Goal: Task Accomplishment & Management: Use online tool/utility

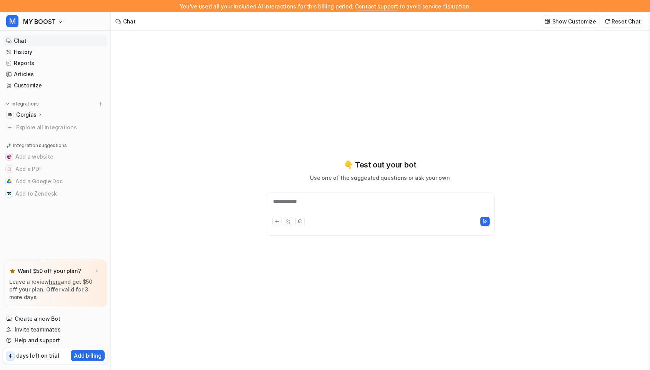
click at [24, 115] on p "Gorgias" at bounding box center [26, 115] width 20 height 8
click at [33, 133] on p "Sources" at bounding box center [32, 137] width 21 height 8
click at [38, 144] on p "AI Agent" at bounding box center [33, 148] width 23 height 8
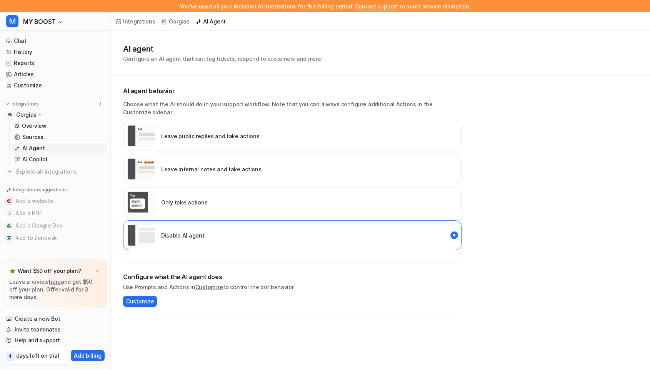
click at [182, 191] on div "Only take actions" at bounding box center [167, 202] width 80 height 22
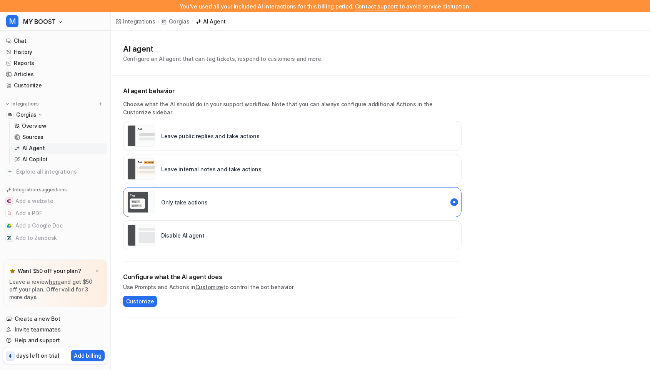
click at [196, 132] on p "Leave public replies and take actions" at bounding box center [210, 136] width 98 height 8
click at [192, 132] on p "Leave public replies and take actions" at bounding box center [210, 136] width 98 height 8
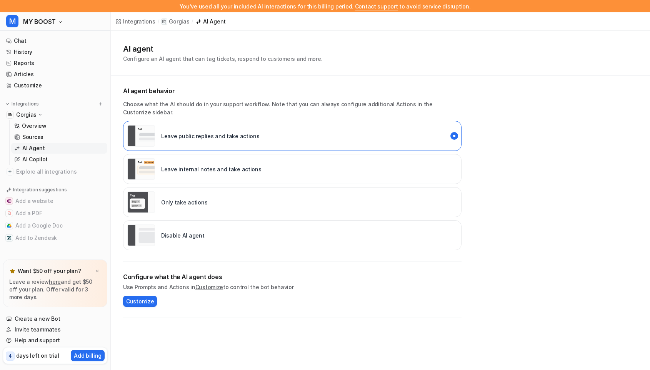
click at [151, 109] on link "Customize" at bounding box center [137, 112] width 28 height 7
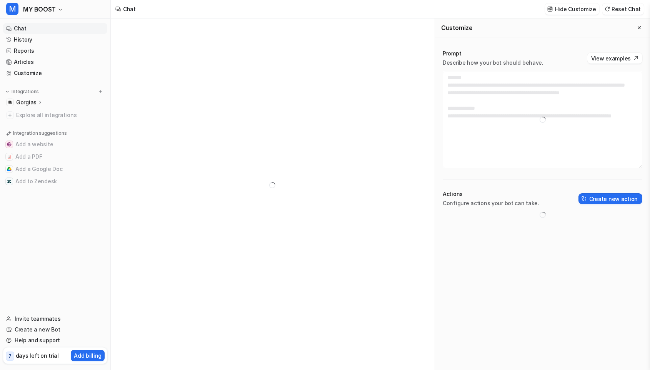
type textarea "**********"
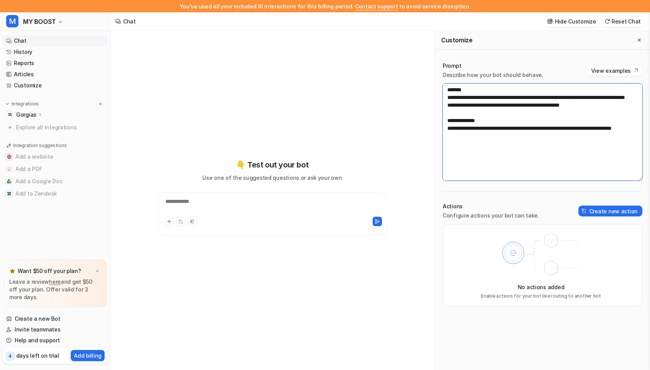
drag, startPoint x: 528, startPoint y: 155, endPoint x: 437, endPoint y: 78, distance: 120.1
click at [436, 78] on div "**********" at bounding box center [542, 183] width 215 height 259
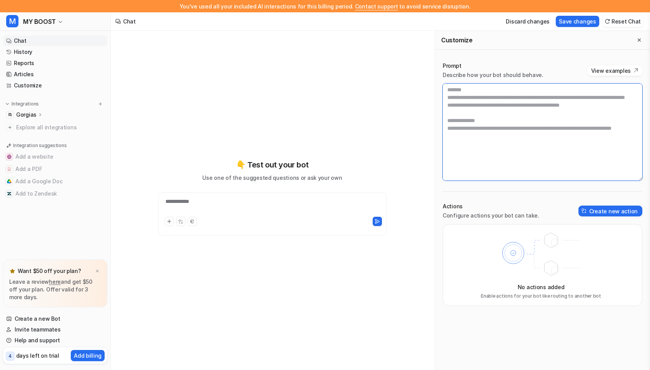
click at [455, 108] on textarea at bounding box center [543, 131] width 200 height 97
click at [451, 97] on textarea at bounding box center [543, 131] width 200 height 97
click at [477, 116] on textarea at bounding box center [543, 131] width 200 height 97
click at [485, 138] on textarea at bounding box center [543, 131] width 200 height 97
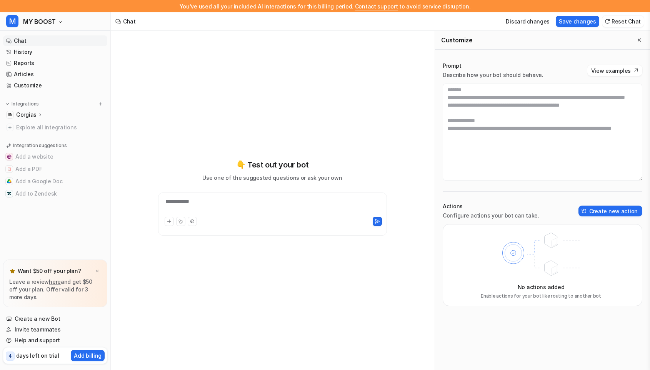
click at [537, 78] on p "Describe how your bot should behave." at bounding box center [493, 75] width 101 height 8
click at [605, 75] on button "View examples" at bounding box center [614, 70] width 55 height 11
drag, startPoint x: 543, startPoint y: 72, endPoint x: 441, endPoint y: 74, distance: 101.9
click at [441, 74] on div "Prompt Describe how your bot should behave. View examples Actions Configure act…" at bounding box center [542, 183] width 215 height 259
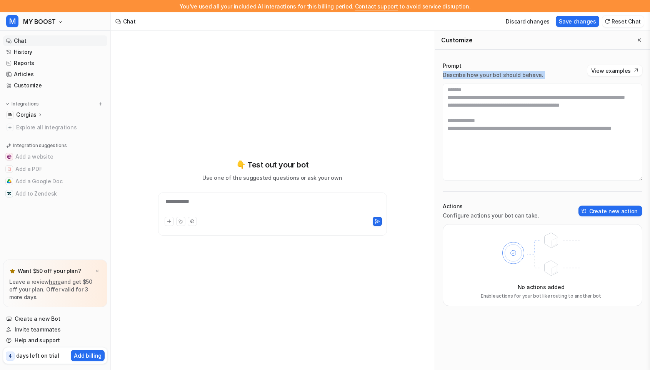
copy p "Describe how your bot should behave."
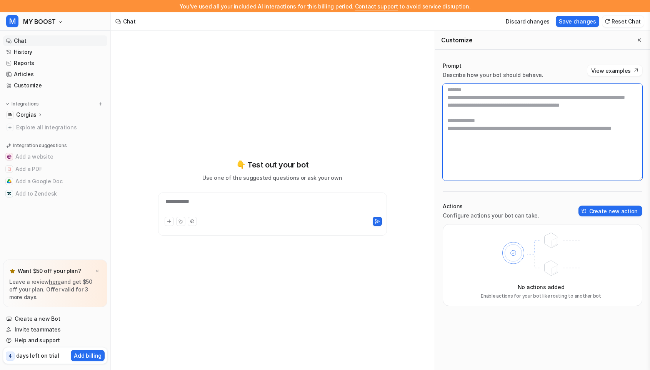
click at [511, 107] on textarea at bounding box center [543, 131] width 200 height 97
paste textarea "**********"
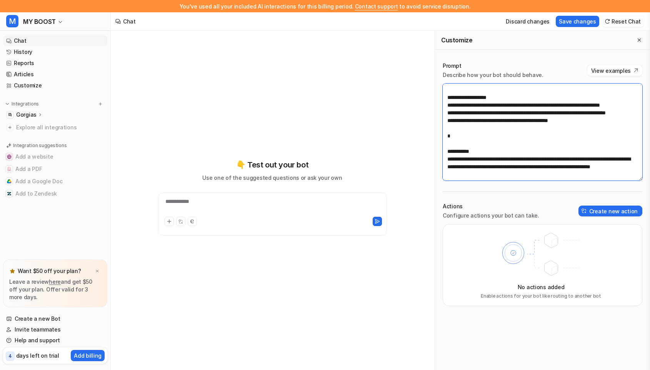
scroll to position [535, 0]
drag, startPoint x: 540, startPoint y: 138, endPoint x: 447, endPoint y: 130, distance: 92.7
click at [447, 130] on textarea at bounding box center [543, 131] width 200 height 97
type textarea "**********"
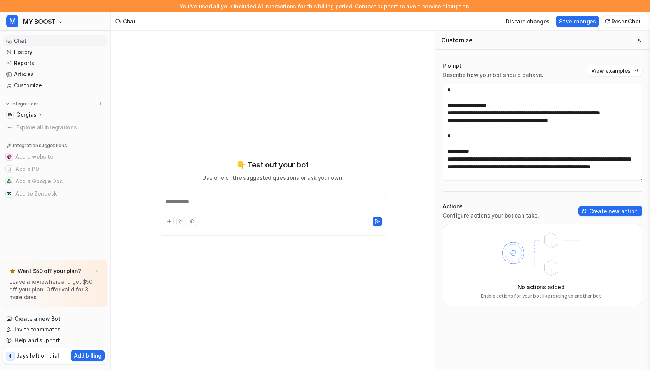
click at [514, 232] on icon at bounding box center [541, 254] width 100 height 54
click at [571, 23] on button "Save changes" at bounding box center [577, 21] width 43 height 11
click at [272, 204] on div at bounding box center [272, 206] width 225 height 18
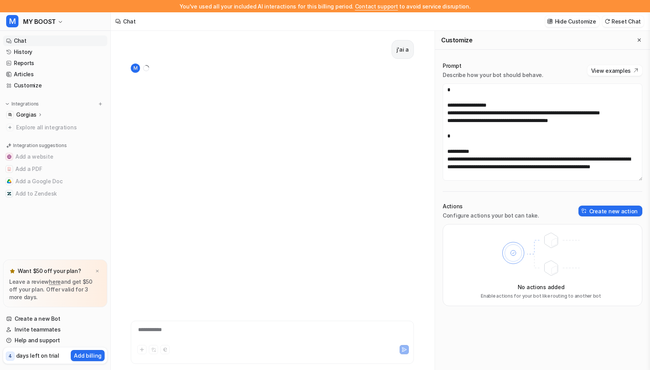
scroll to position [12, 0]
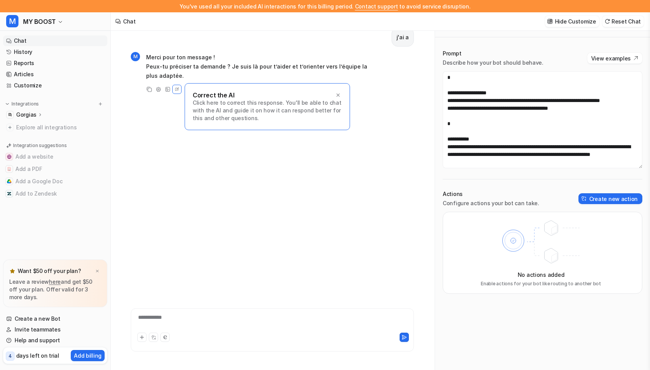
click at [336, 89] on div "Correct the AI Click here to correct this response. You'll be able to chat with…" at bounding box center [267, 106] width 165 height 47
click at [342, 92] on div "Correct the AI Click here to correct this response. You'll be able to chat with…" at bounding box center [267, 106] width 165 height 47
click at [339, 94] on icon at bounding box center [337, 94] width 5 height 5
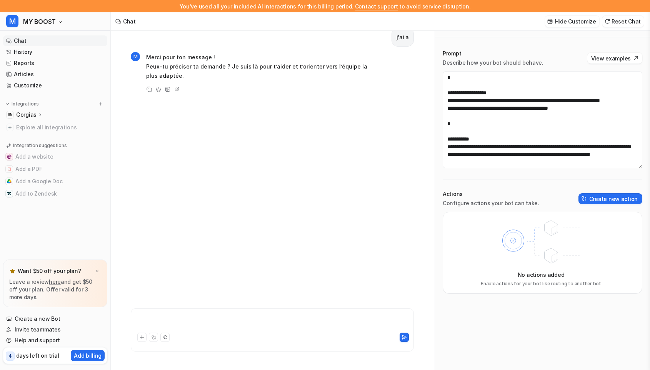
click at [155, 318] on div at bounding box center [272, 322] width 279 height 18
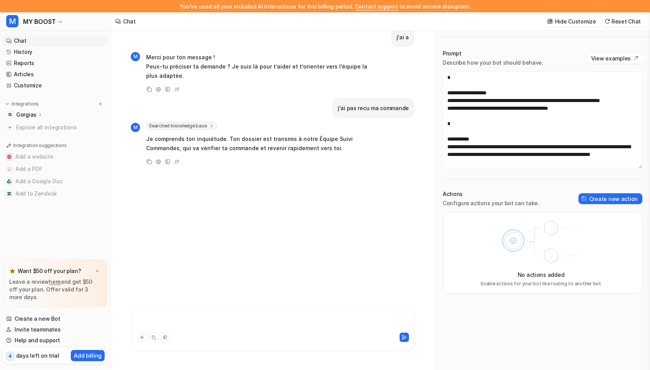
click at [160, 322] on div at bounding box center [272, 322] width 279 height 18
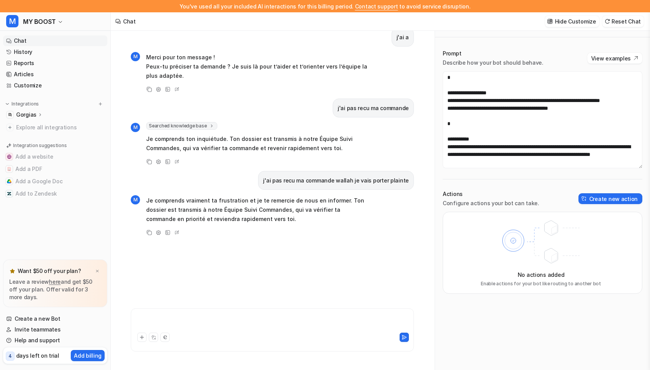
click at [165, 315] on div at bounding box center [272, 322] width 279 height 18
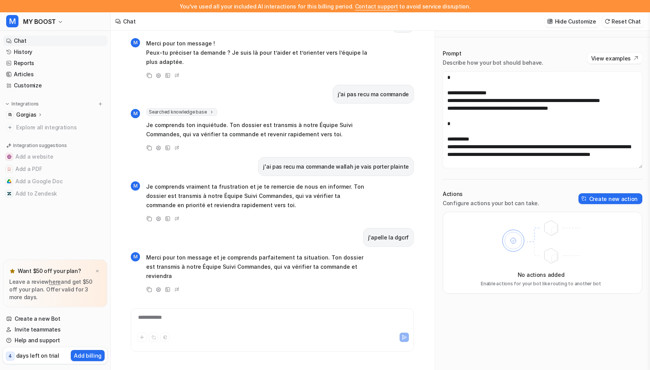
scroll to position [23, 0]
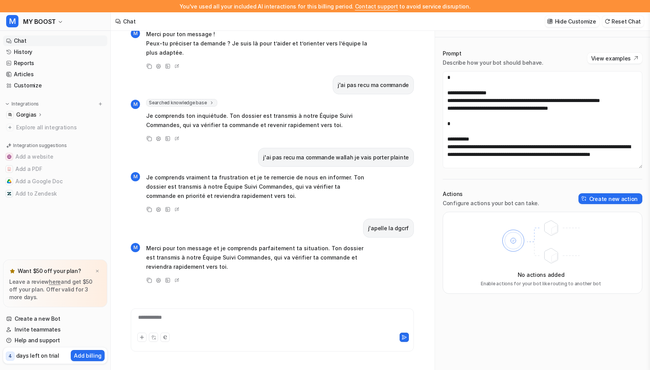
click at [181, 317] on div "**********" at bounding box center [272, 322] width 279 height 18
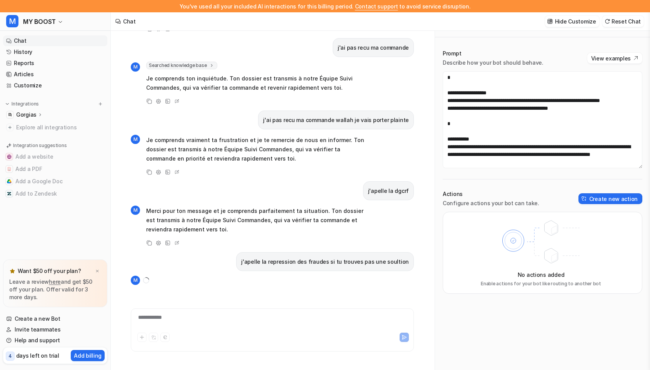
scroll to position [85, 0]
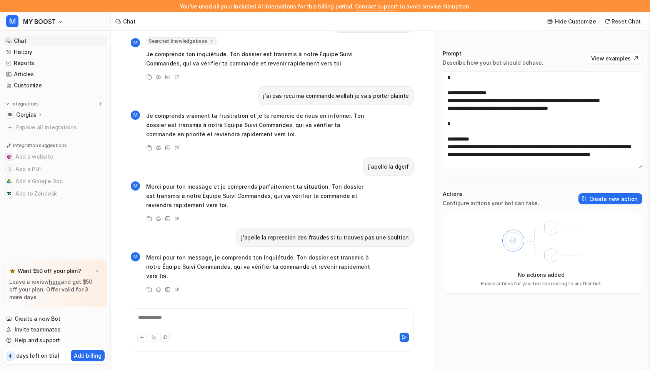
click at [165, 313] on div "**********" at bounding box center [272, 322] width 279 height 18
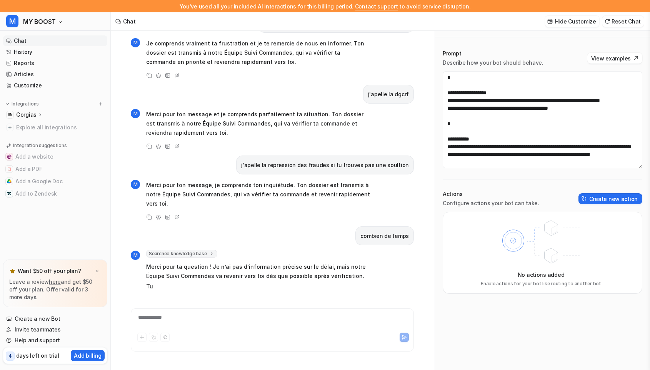
scroll to position [167, 0]
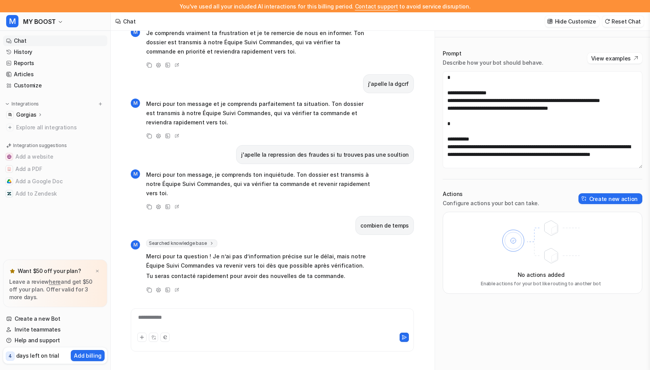
click at [26, 115] on p "Gorgias" at bounding box center [26, 115] width 20 height 8
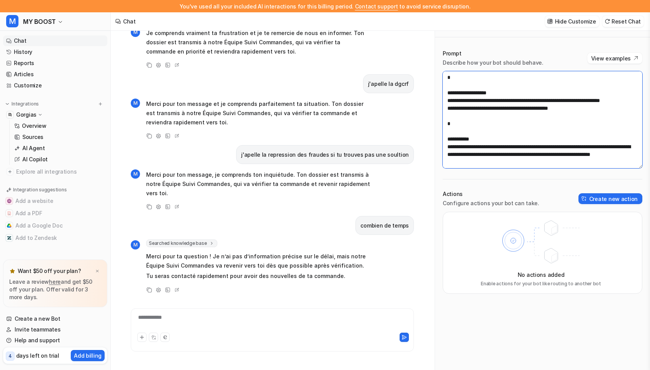
click at [577, 132] on textarea at bounding box center [543, 119] width 200 height 97
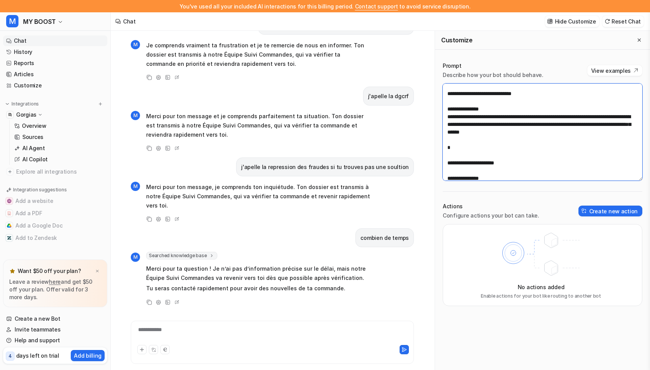
scroll to position [385, 0]
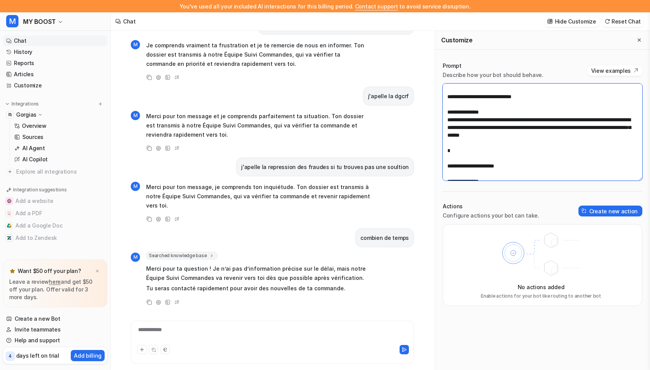
click at [536, 159] on textarea at bounding box center [543, 131] width 200 height 97
click at [565, 160] on textarea at bounding box center [543, 131] width 200 height 97
drag, startPoint x: 569, startPoint y: 158, endPoint x: 476, endPoint y: 161, distance: 93.5
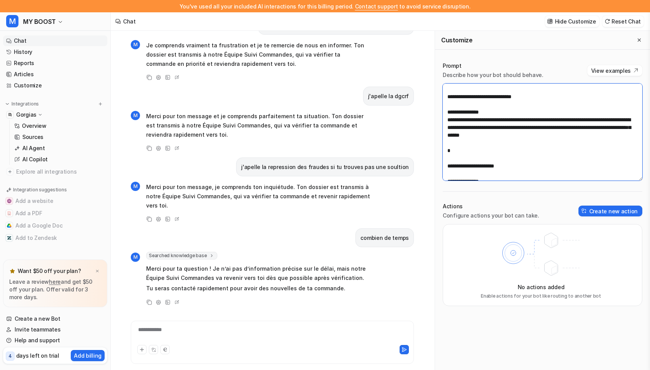
click at [476, 159] on textarea at bounding box center [543, 131] width 200 height 97
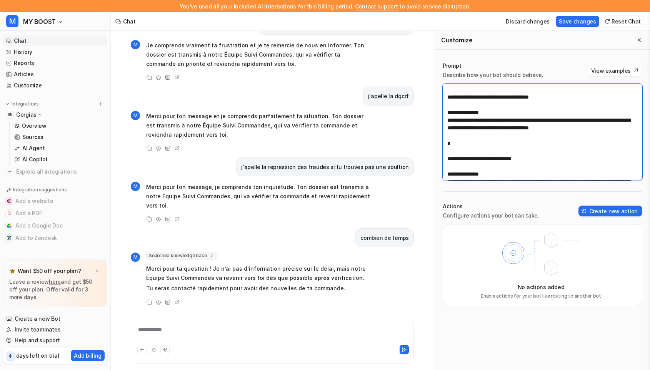
scroll to position [326, 0]
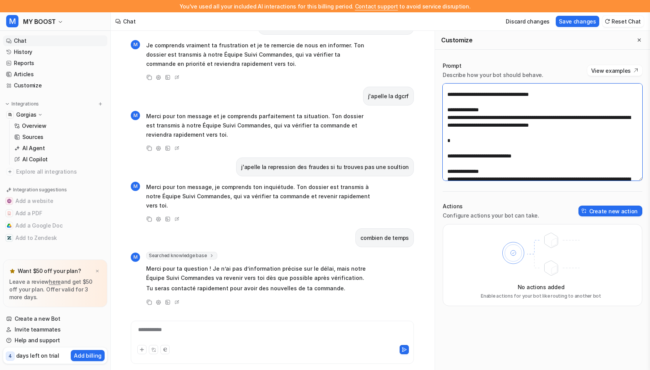
drag, startPoint x: 596, startPoint y: 144, endPoint x: 443, endPoint y: 121, distance: 154.5
click at [443, 121] on textarea at bounding box center [543, 131] width 200 height 97
click at [561, 150] on textarea at bounding box center [543, 131] width 200 height 97
drag, startPoint x: 589, startPoint y: 150, endPoint x: 448, endPoint y: 140, distance: 141.6
click at [448, 140] on textarea at bounding box center [543, 131] width 200 height 97
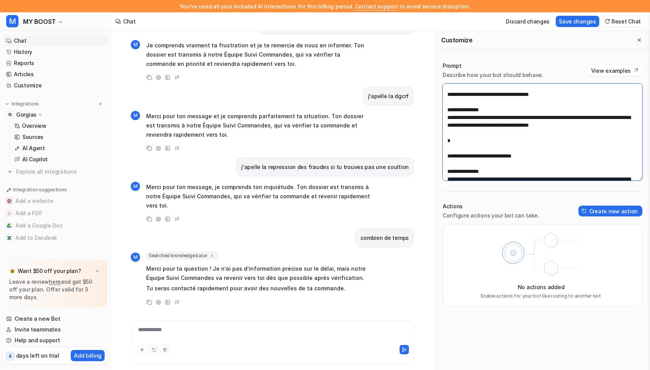
drag, startPoint x: 525, startPoint y: 116, endPoint x: 485, endPoint y: 118, distance: 40.1
click at [485, 118] on textarea at bounding box center [543, 131] width 200 height 97
drag, startPoint x: 593, startPoint y: 145, endPoint x: 499, endPoint y: 141, distance: 94.3
click at [501, 143] on textarea at bounding box center [543, 131] width 200 height 97
click at [506, 141] on textarea at bounding box center [543, 131] width 200 height 97
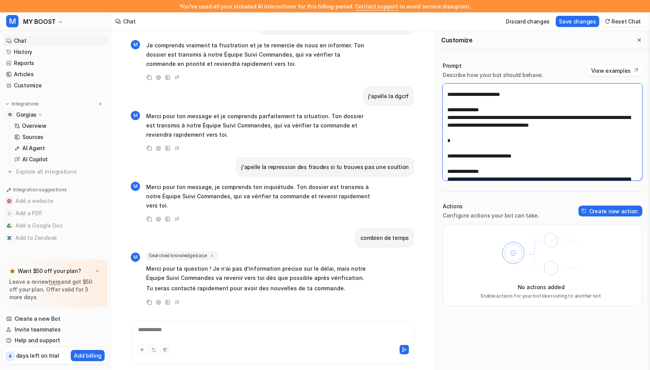
drag, startPoint x: 505, startPoint y: 141, endPoint x: 586, endPoint y: 150, distance: 81.6
click at [586, 150] on textarea at bounding box center [543, 131] width 200 height 97
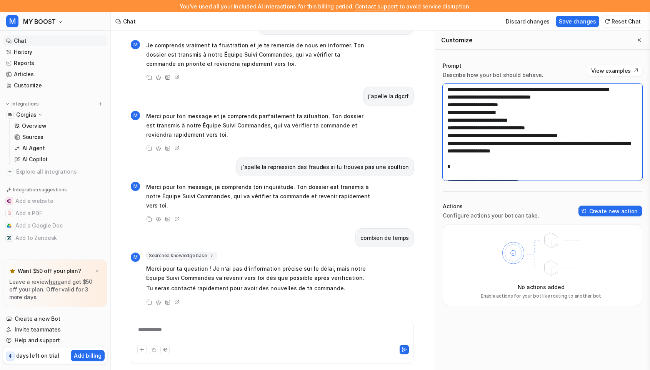
scroll to position [554, 0]
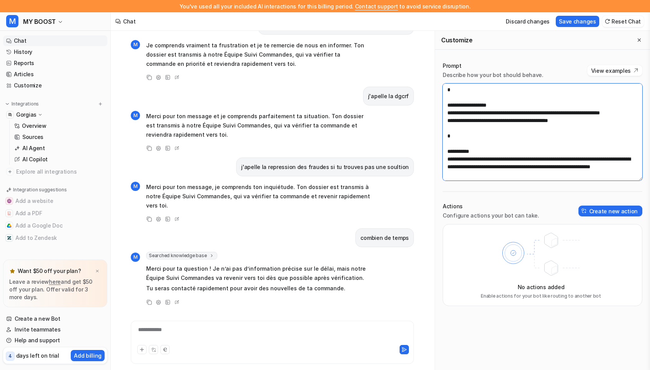
drag, startPoint x: 445, startPoint y: 87, endPoint x: 521, endPoint y: 317, distance: 243.0
click at [521, 317] on div "Prompt Describe how your bot should behave. View examples Actions Configure act…" at bounding box center [542, 216] width 215 height 332
click at [537, 172] on textarea at bounding box center [543, 131] width 200 height 97
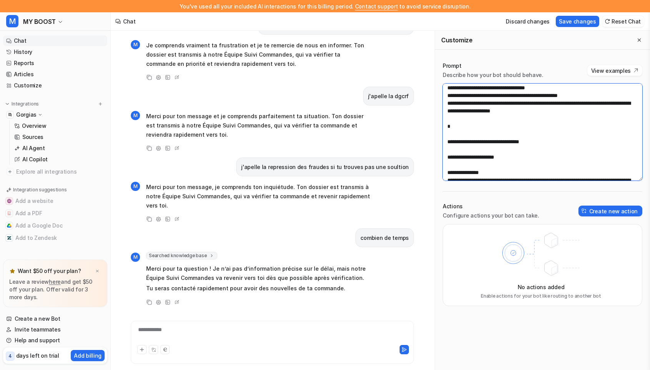
scroll to position [155, 0]
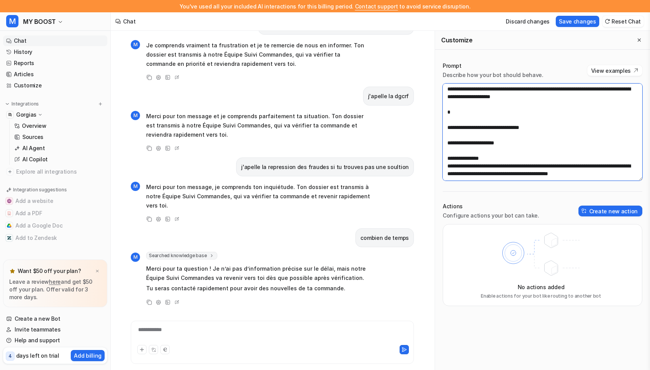
drag, startPoint x: 528, startPoint y: 168, endPoint x: 458, endPoint y: 98, distance: 99.3
click at [458, 98] on textarea at bounding box center [543, 131] width 200 height 97
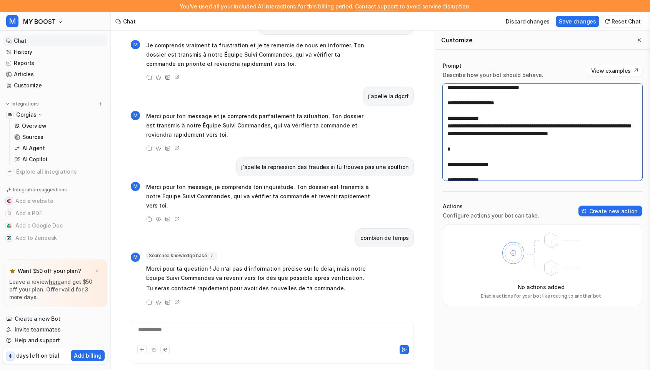
scroll to position [197, 0]
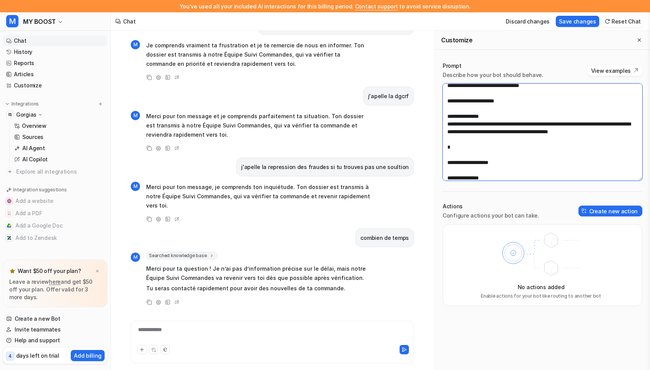
click at [459, 143] on textarea at bounding box center [543, 131] width 200 height 97
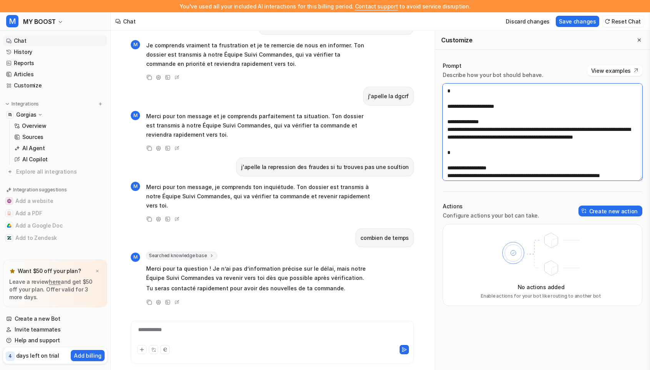
scroll to position [554, 0]
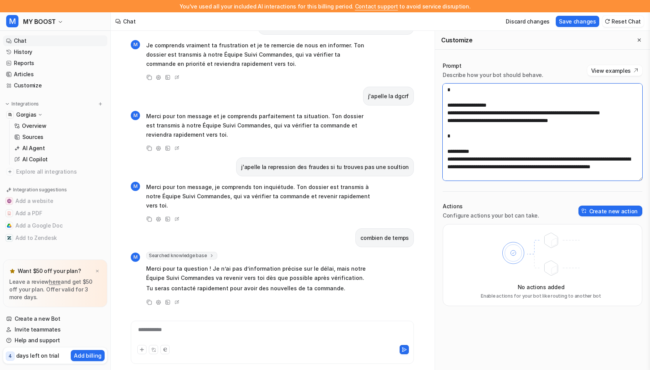
drag, startPoint x: 448, startPoint y: 100, endPoint x: 531, endPoint y: 282, distance: 200.4
click at [531, 282] on div "Prompt Describe how your bot should behave. View examples Actions Configure act…" at bounding box center [542, 183] width 215 height 259
click at [485, 106] on textarea at bounding box center [543, 131] width 200 height 97
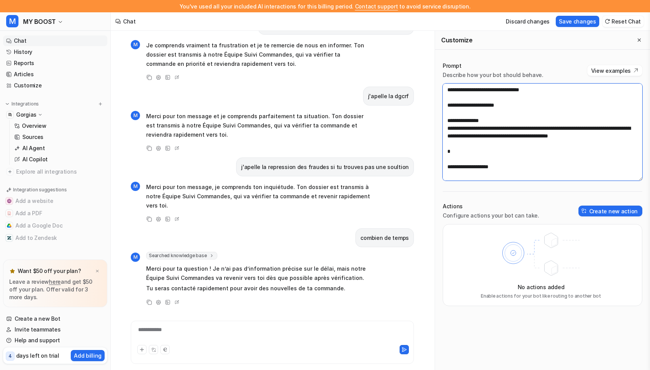
scroll to position [190, 0]
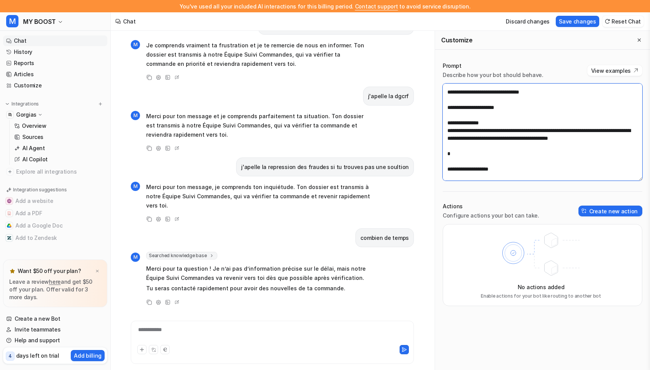
drag, startPoint x: 510, startPoint y: 176, endPoint x: 445, endPoint y: 106, distance: 96.1
click at [445, 106] on textarea at bounding box center [543, 131] width 200 height 97
paste textarea "**********"
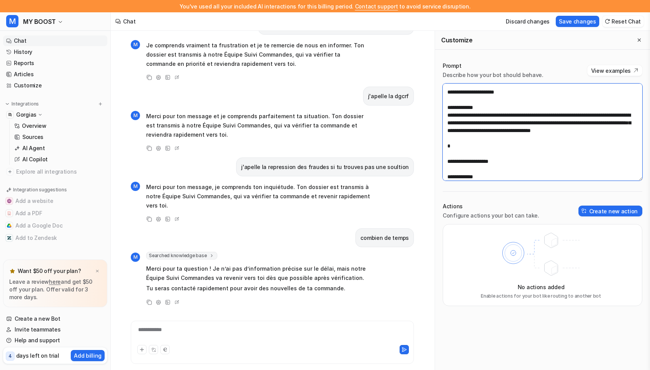
scroll to position [451, 0]
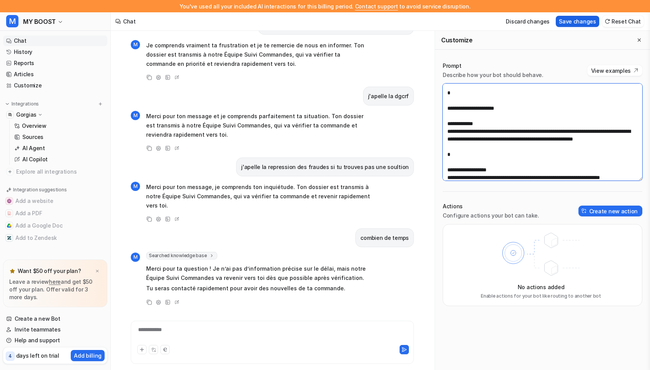
type textarea "**********"
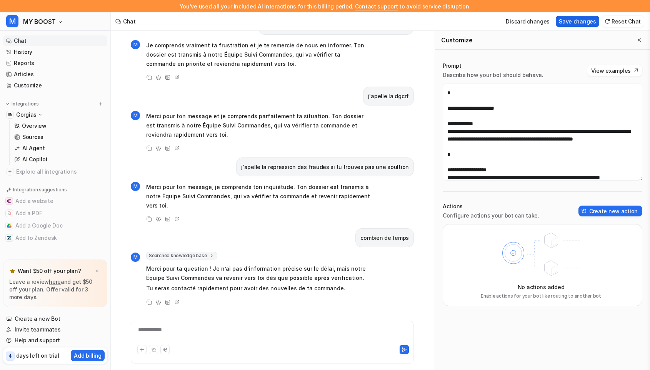
click at [577, 25] on button "Save changes" at bounding box center [577, 21] width 43 height 11
click at [170, 327] on div at bounding box center [272, 334] width 279 height 18
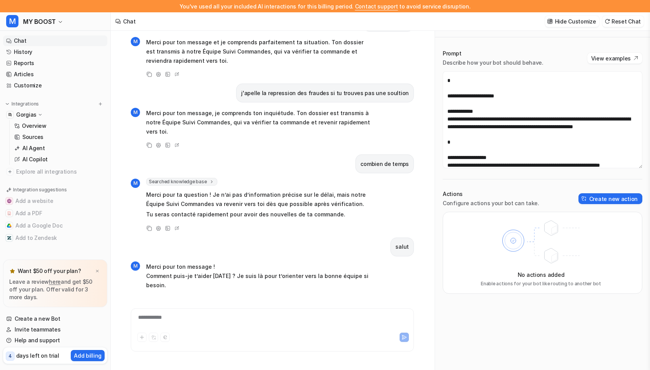
scroll to position [238, 0]
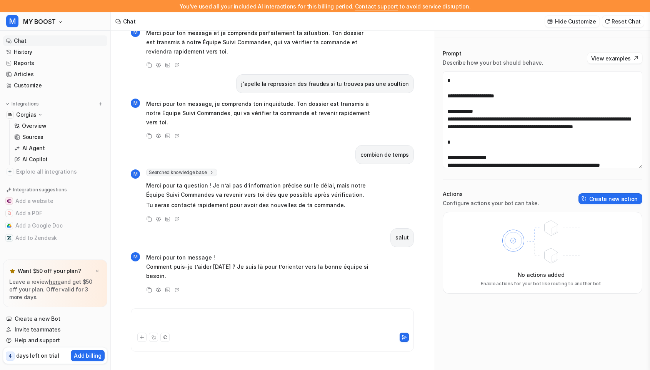
click at [156, 320] on div at bounding box center [272, 322] width 279 height 18
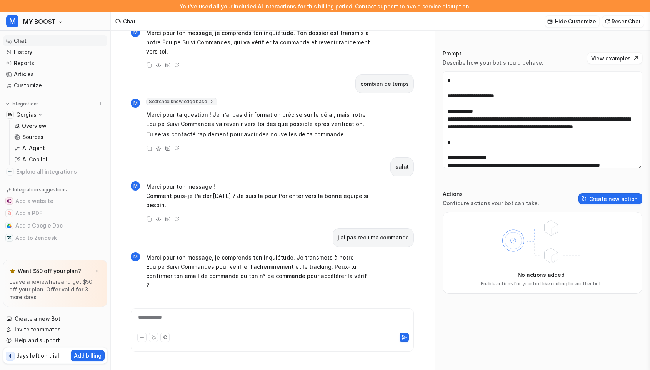
scroll to position [0, 0]
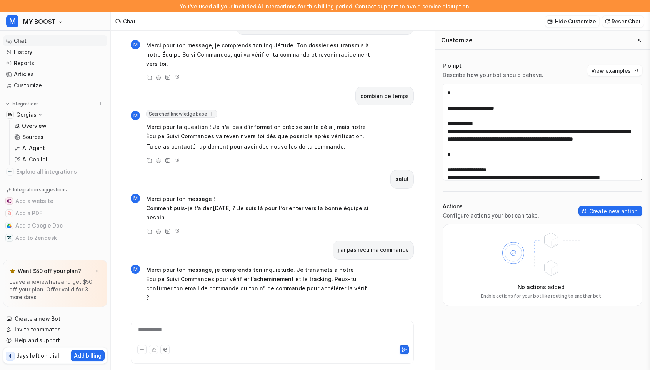
click at [171, 323] on div "**********" at bounding box center [272, 341] width 283 height 43
click at [170, 332] on div at bounding box center [272, 334] width 279 height 18
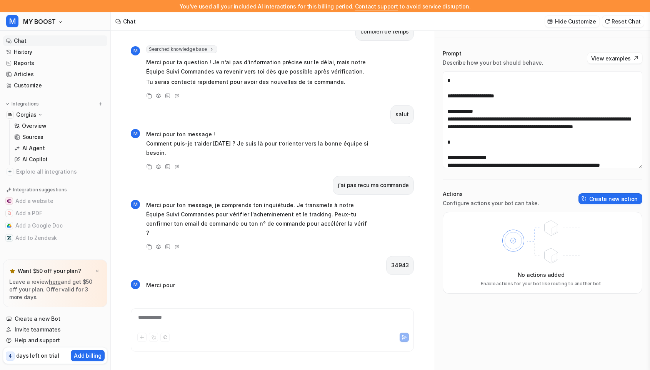
scroll to position [370, 0]
